Goal: Transaction & Acquisition: Download file/media

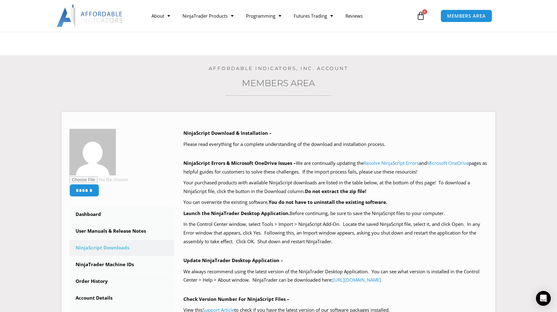
scroll to position [218, 0]
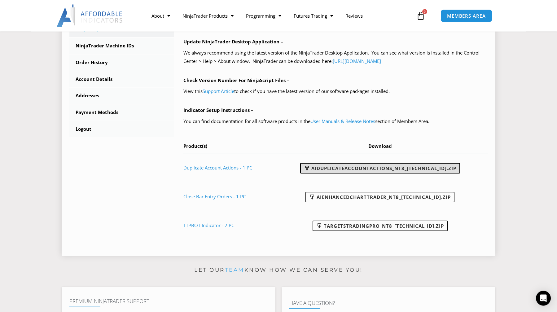
click at [382, 170] on link "AIDuplicateAccountActions_NT8_25.2.5.1.zip" at bounding box center [380, 168] width 160 height 11
click at [380, 167] on link "AIDuplicateAccountActions_NT8_25.2.5.1.zip" at bounding box center [380, 168] width 160 height 11
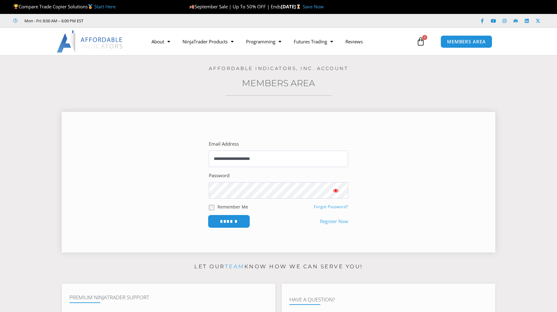
drag, startPoint x: 235, startPoint y: 220, endPoint x: 232, endPoint y: 221, distance: 3.2
click at [235, 220] on input "******" at bounding box center [229, 221] width 42 height 13
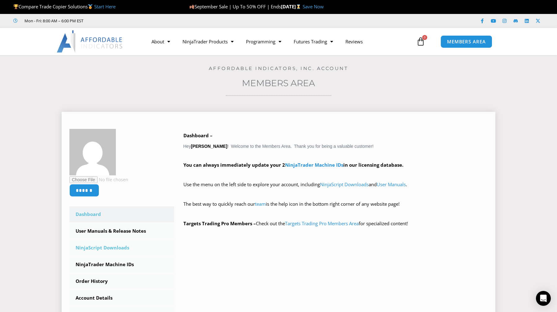
click at [117, 247] on link "NinjaScript Downloads" at bounding box center [121, 248] width 105 height 16
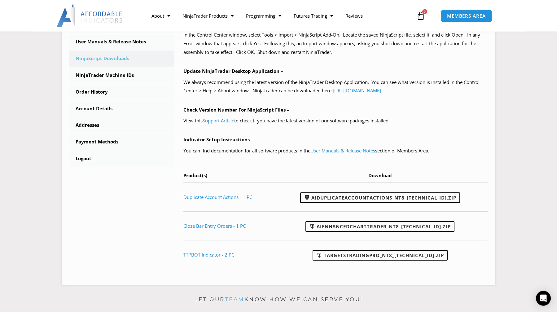
scroll to position [189, 0]
click at [377, 198] on link "AIDuplicateAccountActions_NT8_25.9.10.1.zip" at bounding box center [380, 197] width 160 height 11
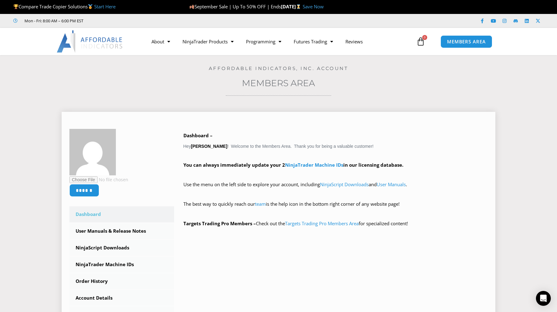
drag, startPoint x: 81, startPoint y: 99, endPoint x: 84, endPoint y: 104, distance: 5.8
click at [81, 99] on div "Home / Members Area Affordable Indicators, Inc. Account Members Area ****** Das…" at bounding box center [278, 211] width 526 height 313
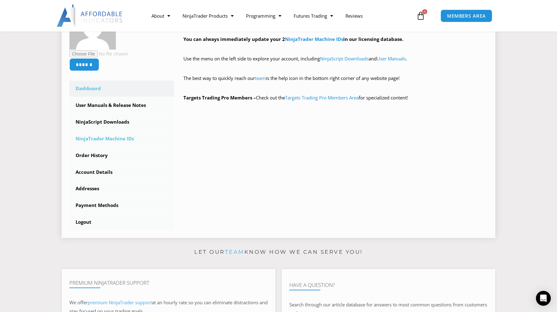
scroll to position [126, 0]
click at [108, 123] on link "NinjaScript Downloads" at bounding box center [121, 122] width 105 height 16
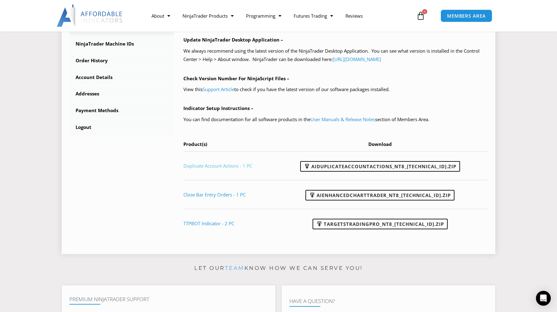
scroll to position [221, 0]
click at [389, 165] on link "AIDuplicateAccountActions_NT8_25.9.10.1.zip" at bounding box center [380, 166] width 160 height 11
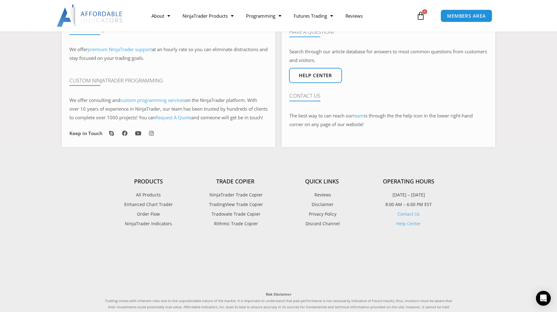
scroll to position [379, 0]
click at [77, 182] on footer "Products All Products Enhanced Chart Trader Order Flow NinjaTrader Indicators T…" at bounding box center [278, 301] width 557 height 302
click at [469, 16] on span "MEMBERS AREA" at bounding box center [466, 15] width 42 height 5
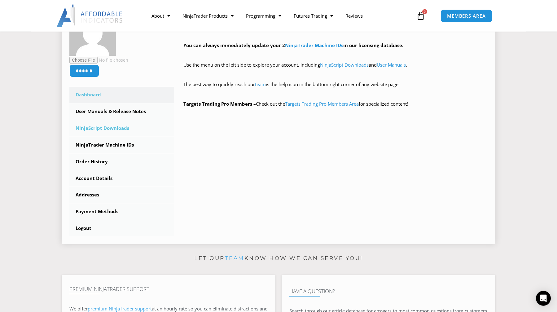
scroll to position [126, 0]
click at [112, 125] on link "NinjaScript Downloads" at bounding box center [121, 128] width 105 height 16
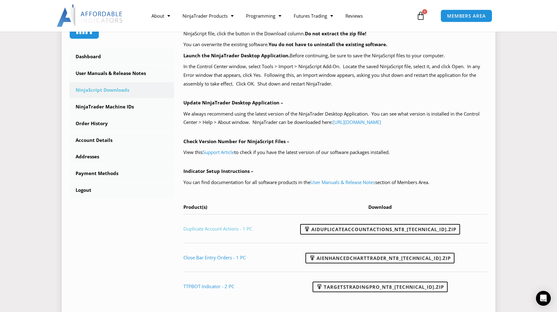
scroll to position [158, 0]
click at [220, 228] on link "Duplicate Account Actions - 1 PC" at bounding box center [217, 228] width 69 height 6
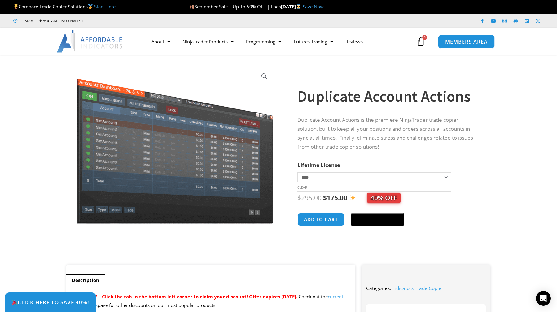
click at [464, 41] on span "MEMBERS AREA" at bounding box center [466, 41] width 42 height 5
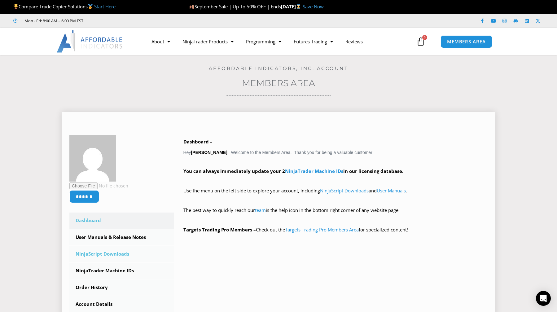
click at [106, 255] on link "NinjaScript Downloads" at bounding box center [121, 254] width 105 height 16
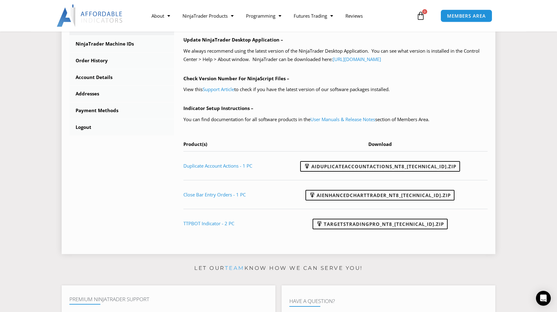
scroll to position [221, 0]
click at [397, 167] on link "AIDuplicateAccountActions_NT8_25.9.10.1.zip" at bounding box center [380, 166] width 160 height 11
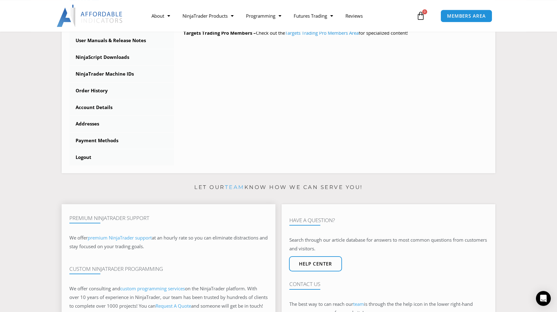
scroll to position [190, 0]
